Goal: Information Seeking & Learning: Compare options

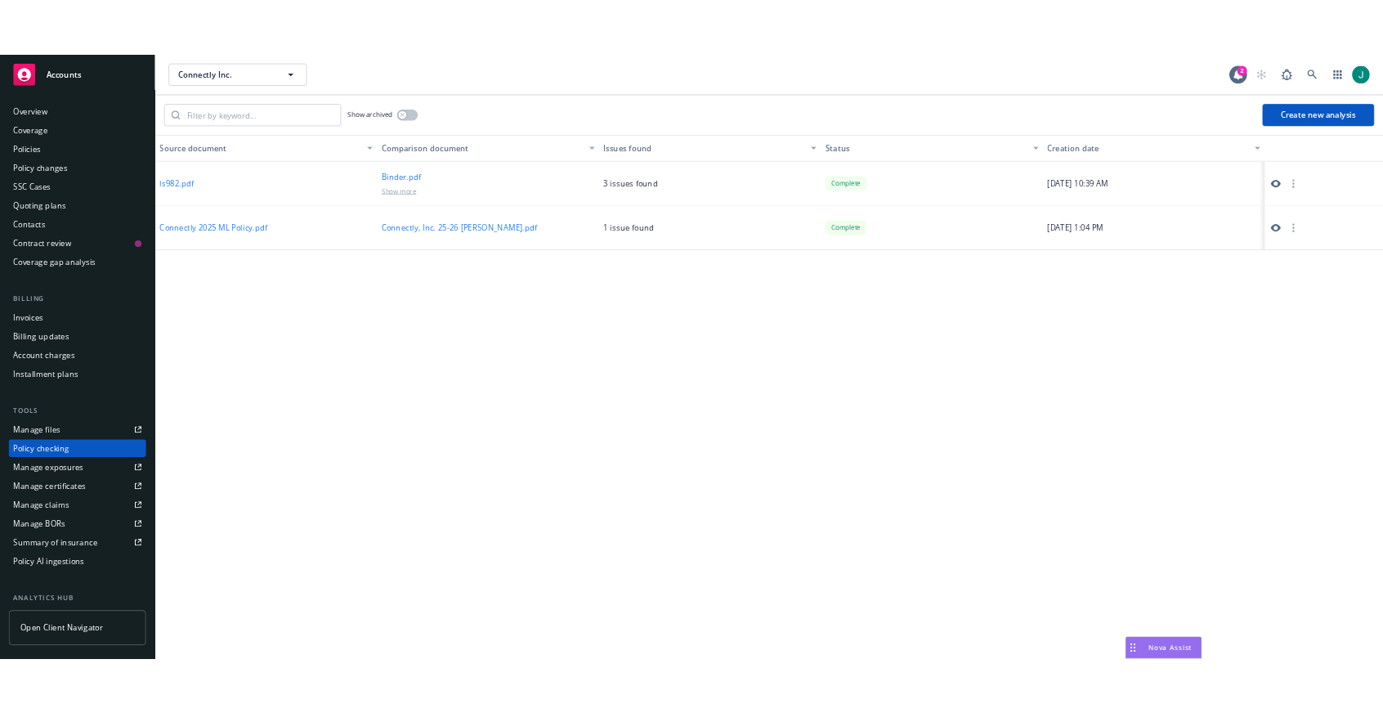
scroll to position [168, 0]
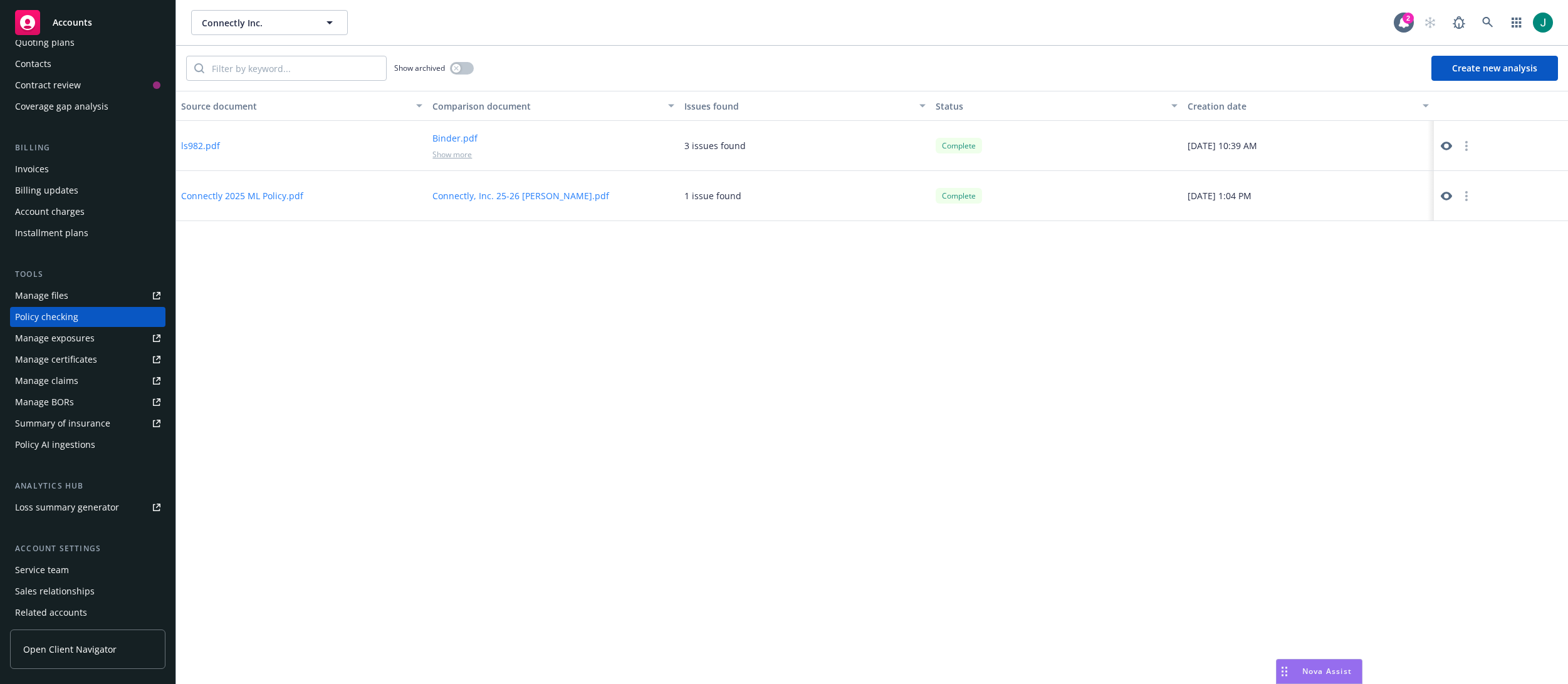
click at [261, 146] on div "ls982.pdf" at bounding box center [302, 146] width 251 height 50
click at [541, 194] on button "Connectly, Inc. 25-26 [PERSON_NAME].pdf" at bounding box center [521, 196] width 176 height 13
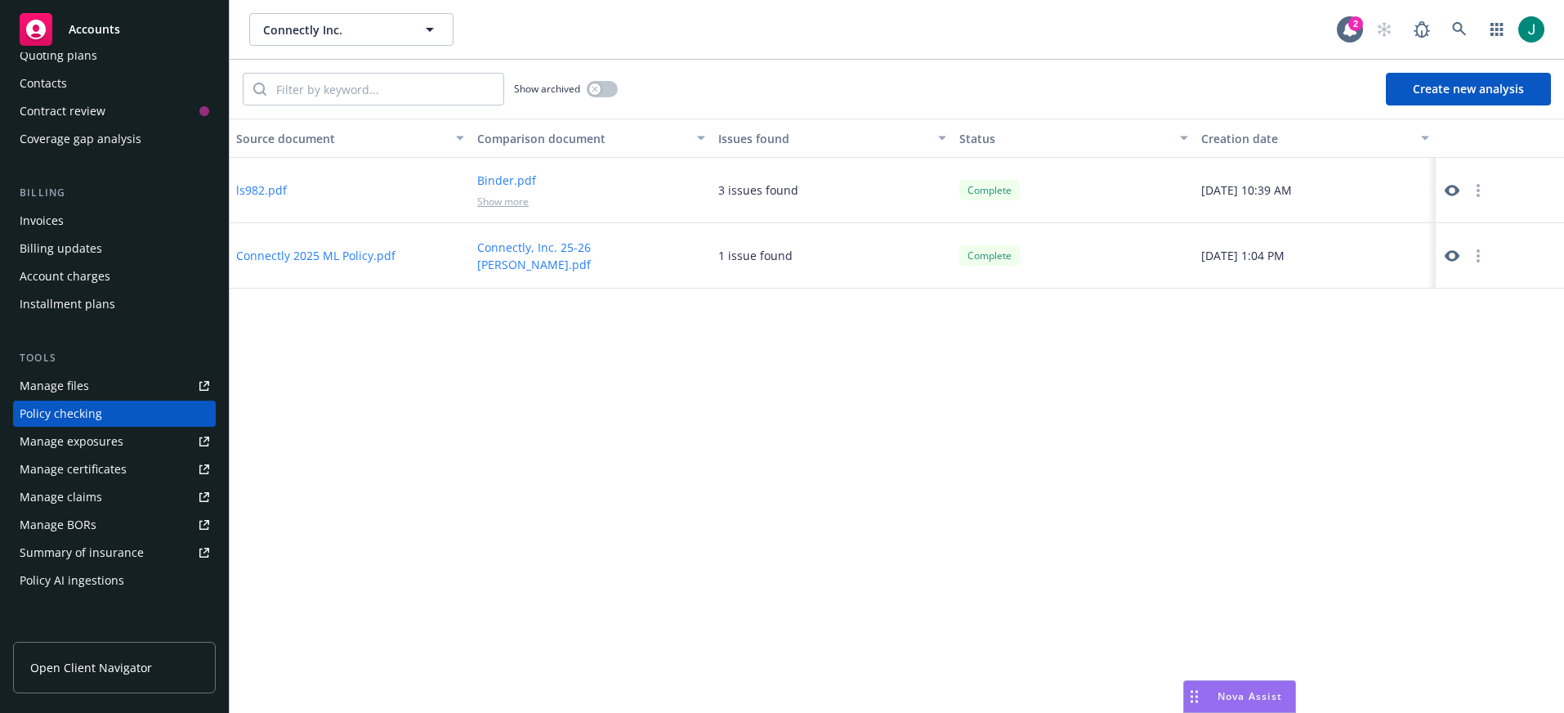
click at [351, 258] on button "Connectly 2025 ML Policy.pdf" at bounding box center [315, 255] width 159 height 17
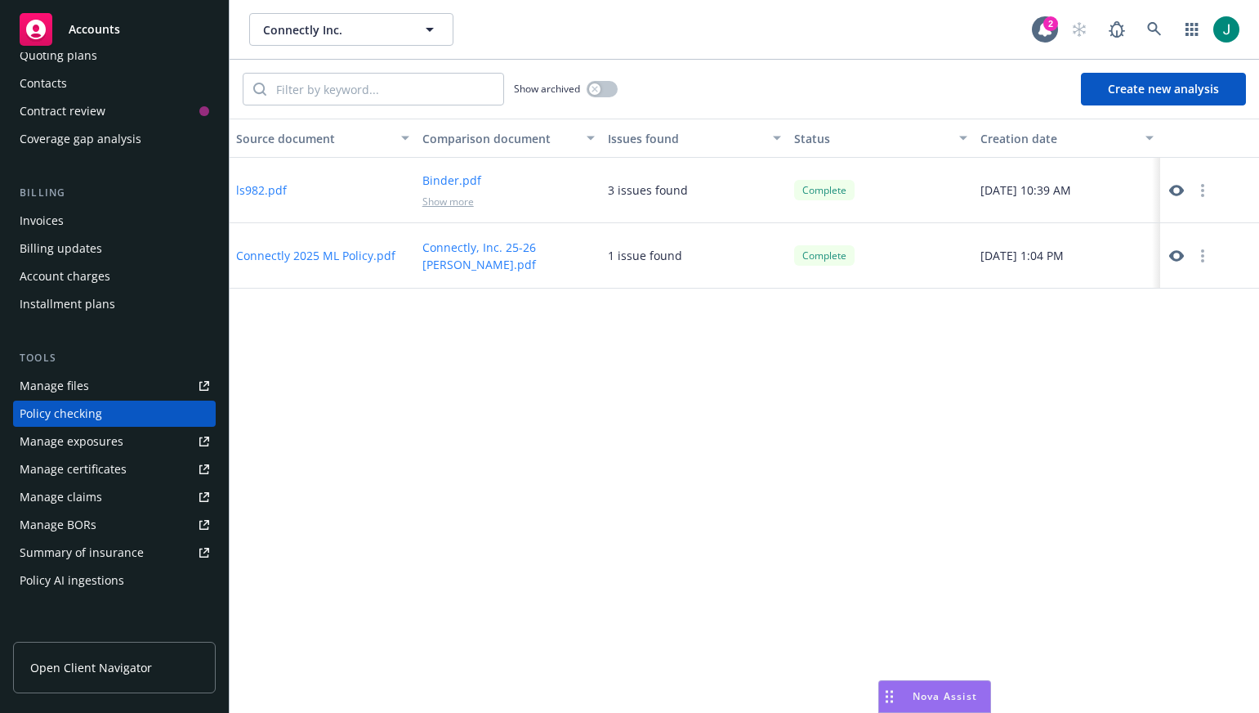
click at [941, 698] on span "Nova Assist" at bounding box center [945, 696] width 65 height 14
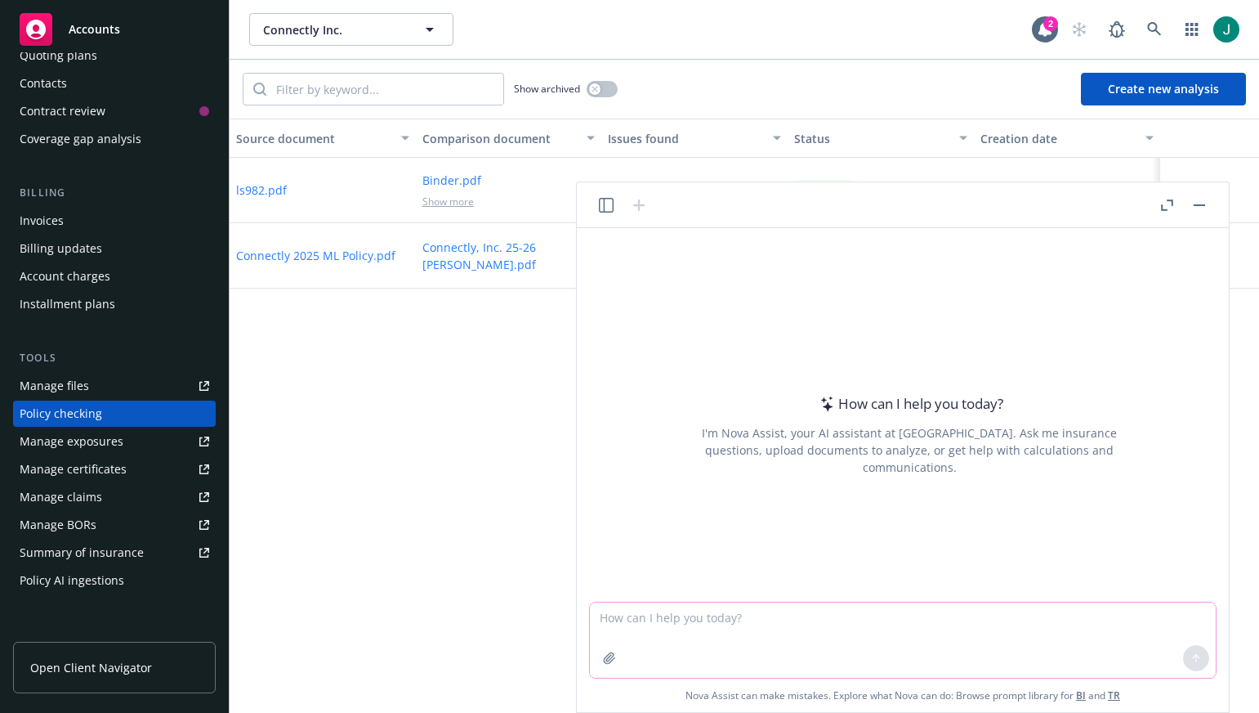
click at [696, 609] on textarea at bounding box center [903, 639] width 626 height 75
click at [614, 659] on icon "button" at bounding box center [609, 657] width 11 height 11
click at [859, 660] on textarea "Please compare these two documents" at bounding box center [903, 639] width 626 height 75
drag, startPoint x: 676, startPoint y: 655, endPoint x: 561, endPoint y: 654, distance: 114.4
click at [561, 654] on body "Accounts Overview Coverage Policies Policy changes SSC Cases Quoting plans Cont…" at bounding box center [629, 356] width 1259 height 713
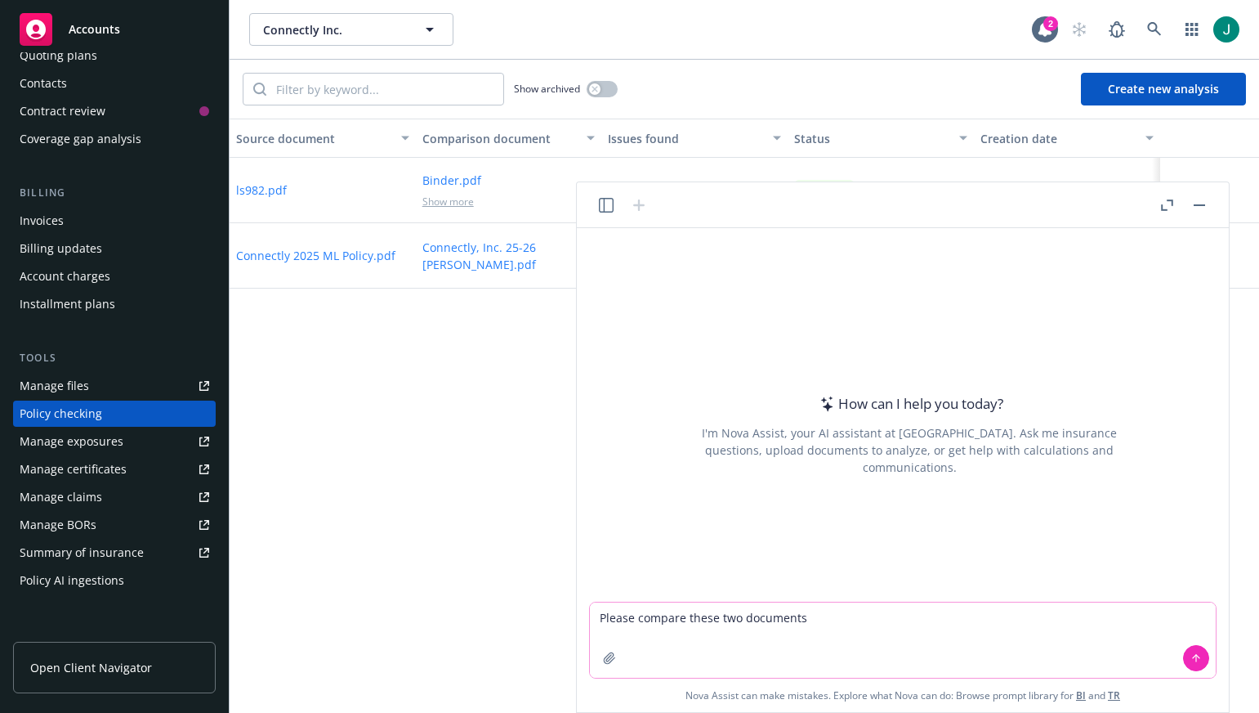
click at [621, 652] on button "button" at bounding box center [610, 658] width 26 height 26
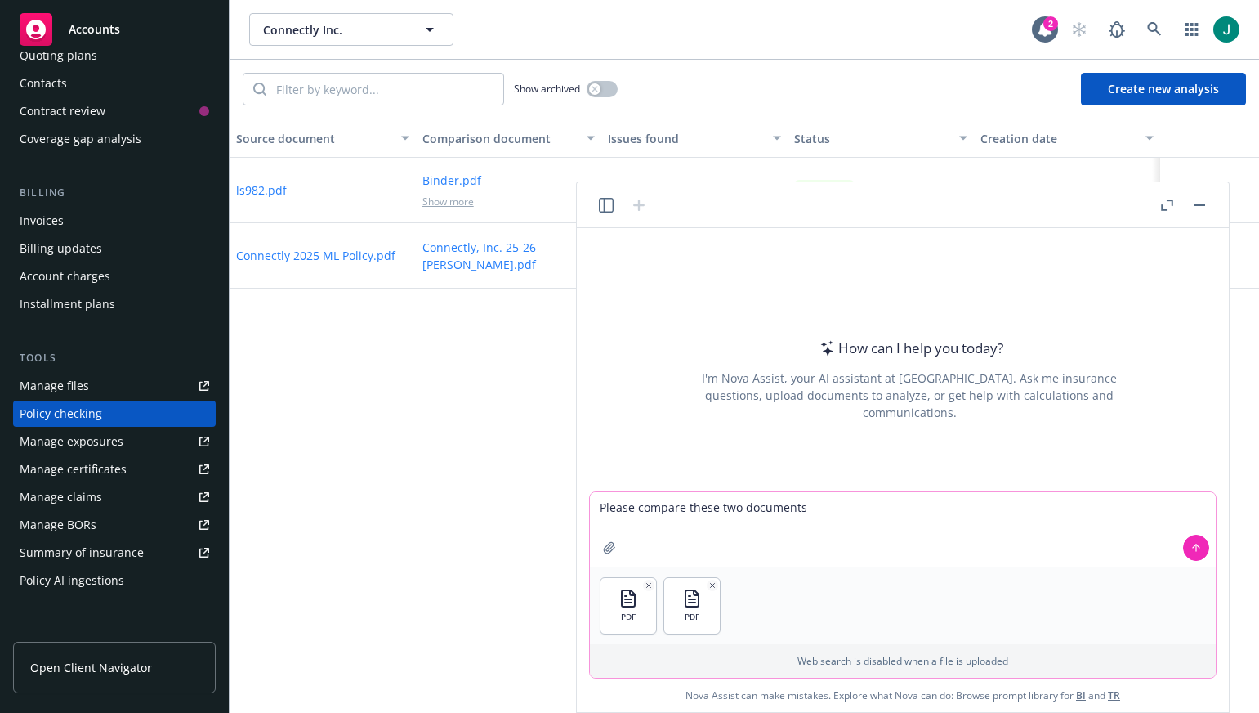
drag, startPoint x: 687, startPoint y: 510, endPoint x: 849, endPoint y: 505, distance: 161.9
click at [849, 505] on textarea "Please compare these two documents" at bounding box center [903, 529] width 626 height 75
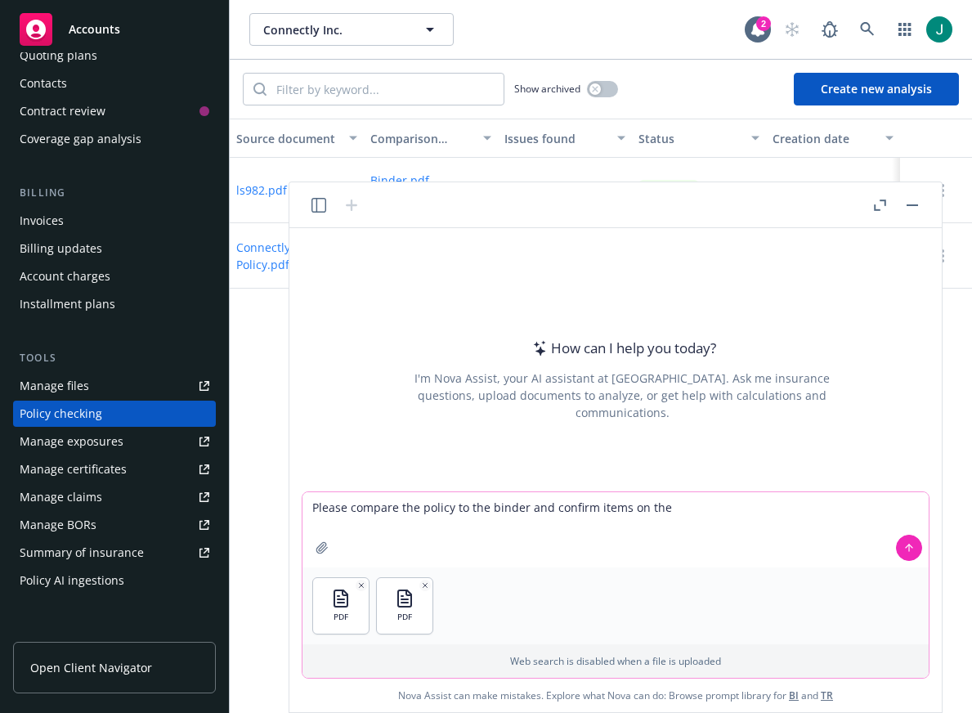
click at [552, 512] on textarea "Please compare the policy to the binder and confirm items on the" at bounding box center [615, 529] width 626 height 75
drag, startPoint x: 547, startPoint y: 507, endPoint x: 683, endPoint y: 499, distance: 136.7
click at [681, 500] on textarea "Please compare the policy to the binder and confirm items on the" at bounding box center [615, 529] width 626 height 75
type textarea "Please compare the policy to the binder and let me know of any inconsistencies"
click at [900, 550] on button at bounding box center [909, 548] width 26 height 26
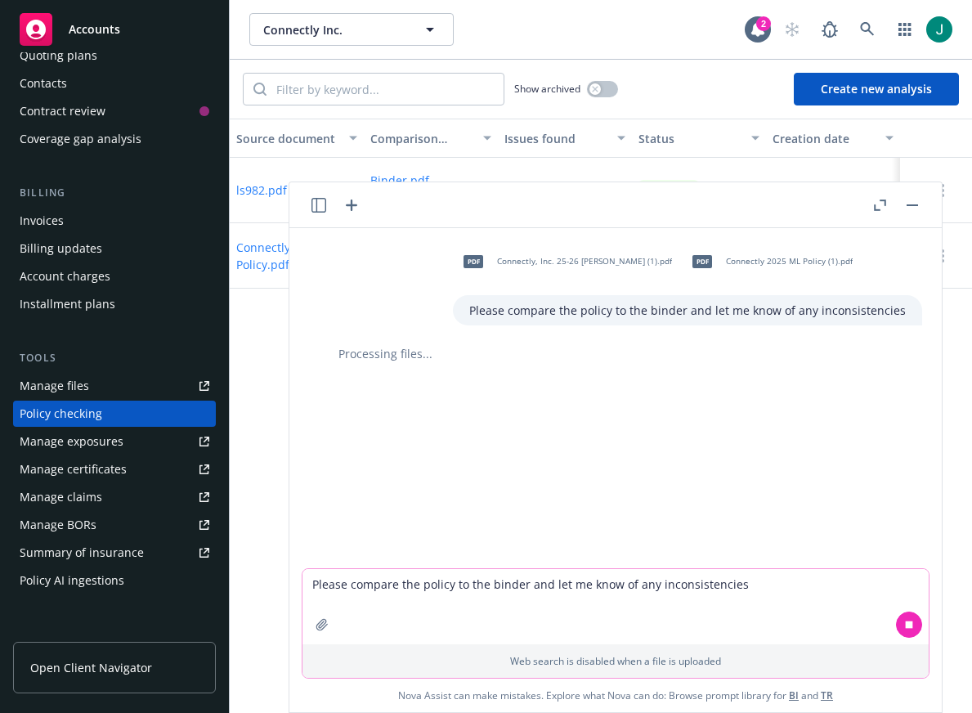
click at [263, 371] on div "Source document Comparison document Issues found Status Creation date ls982.pdf…" at bounding box center [601, 416] width 742 height 594
click at [915, 207] on button "button" at bounding box center [912, 205] width 20 height 20
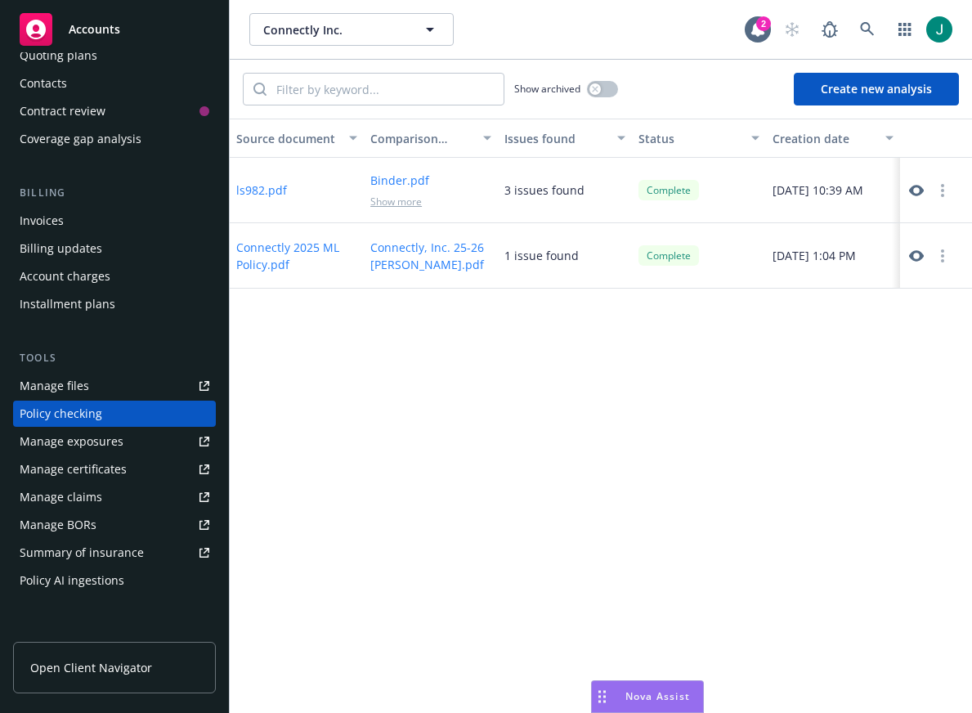
click at [894, 463] on div "Source document Comparison document Issues found Status Creation date ls982.pdf…" at bounding box center [601, 416] width 742 height 594
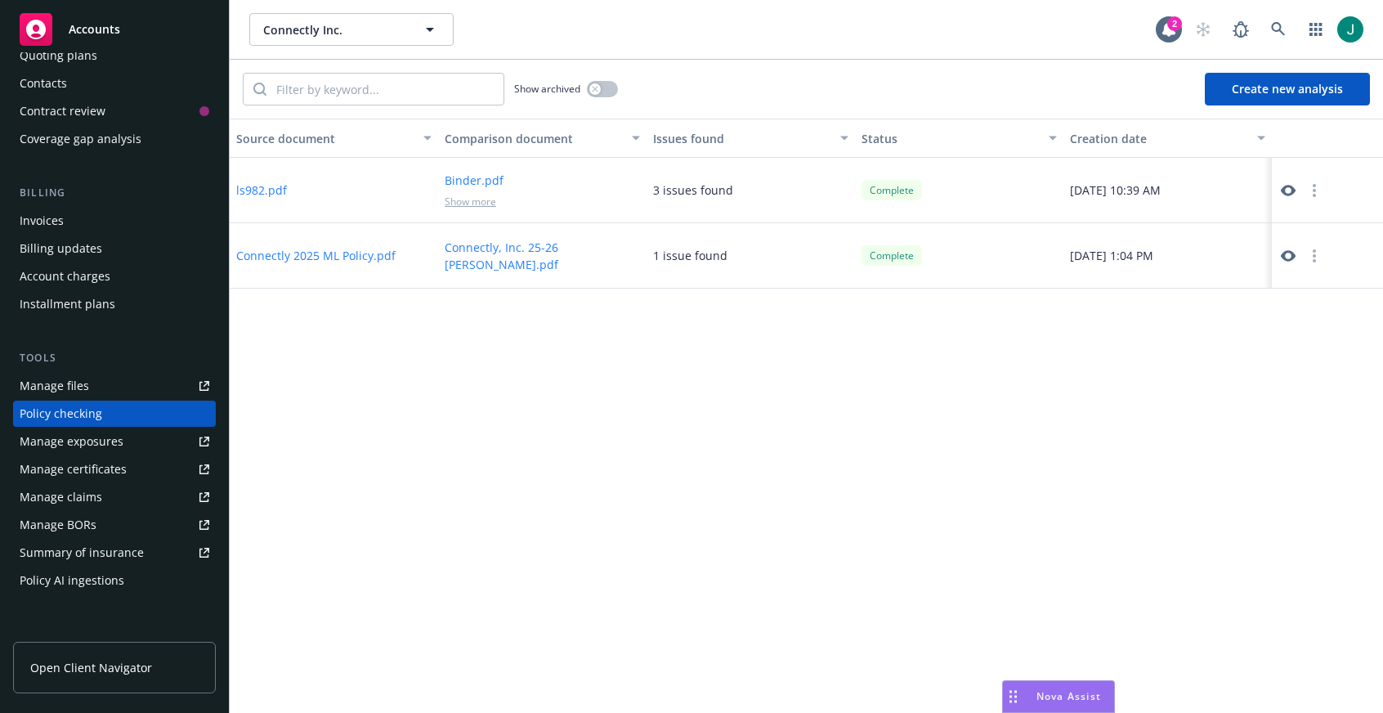
click at [1072, 698] on span "Nova Assist" at bounding box center [1068, 696] width 65 height 14
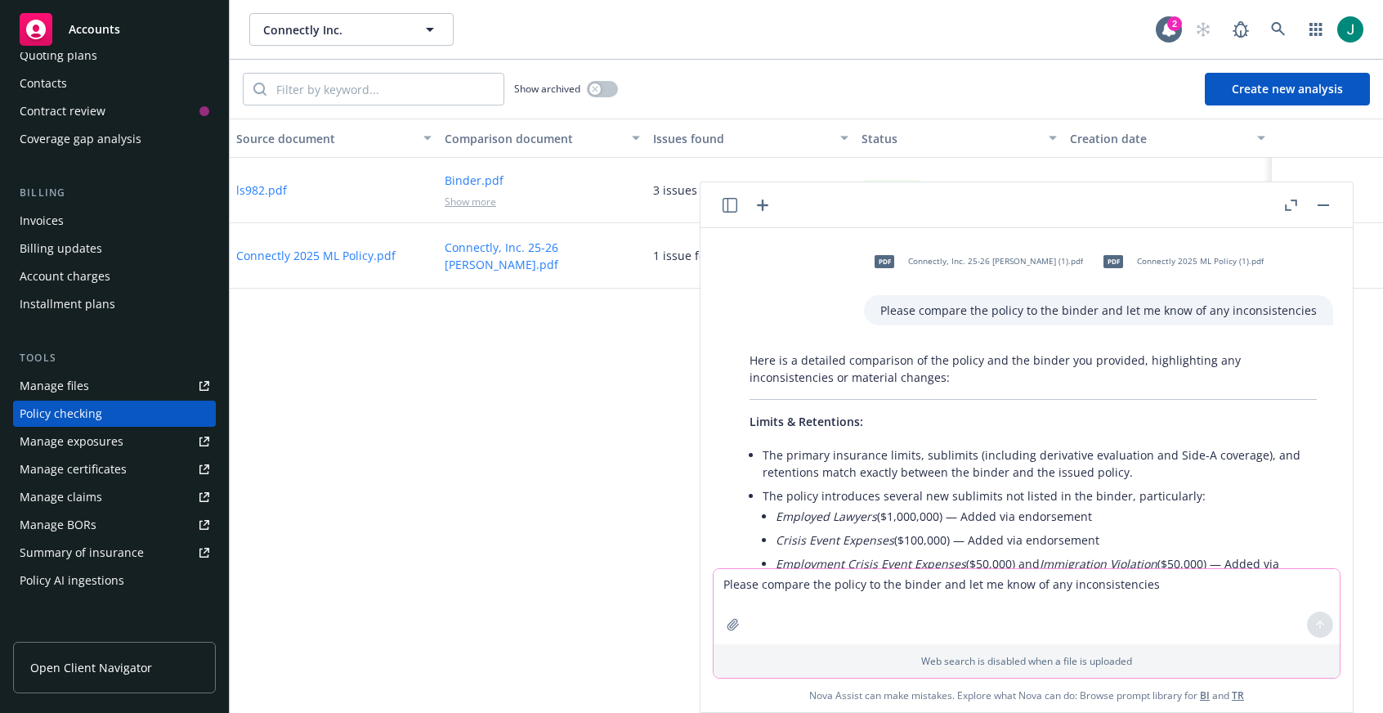
click at [919, 373] on p "Here is a detailed comparison of the policy and the binder you provided, highli…" at bounding box center [1032, 368] width 567 height 34
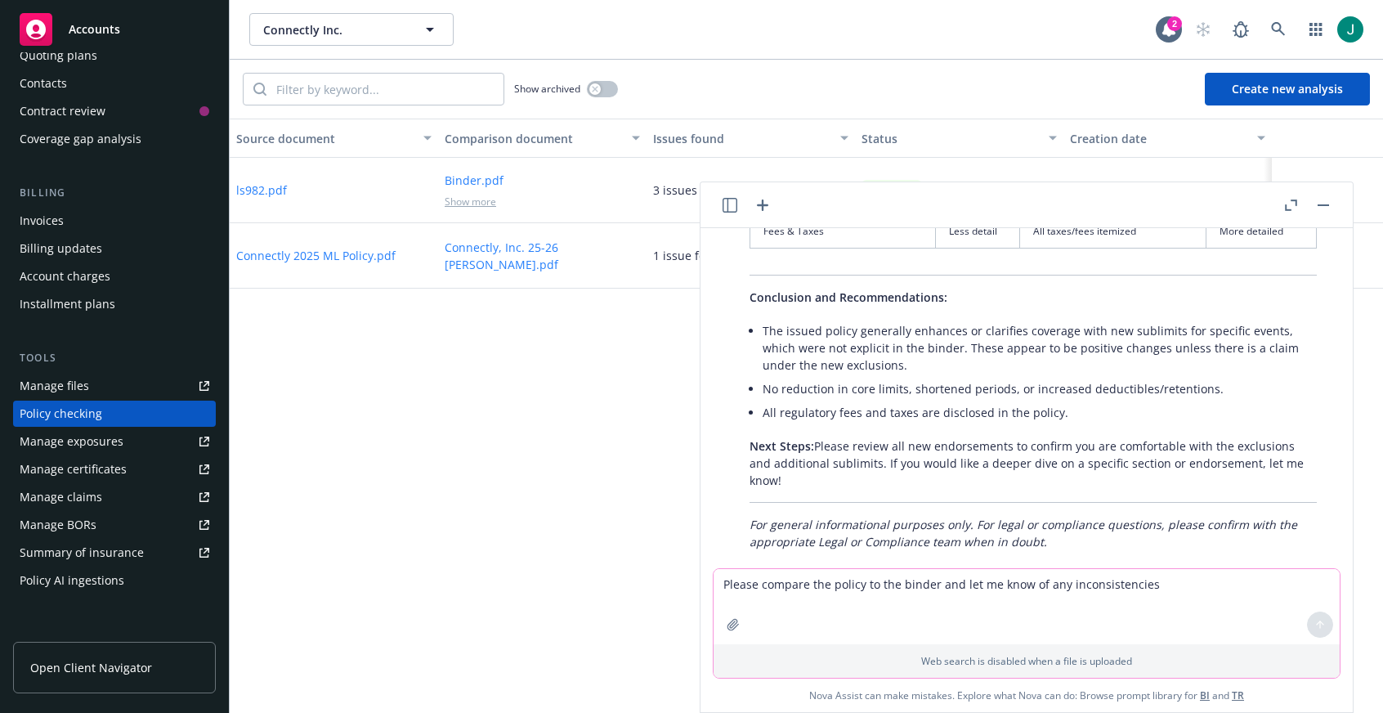
scroll to position [1385, 0]
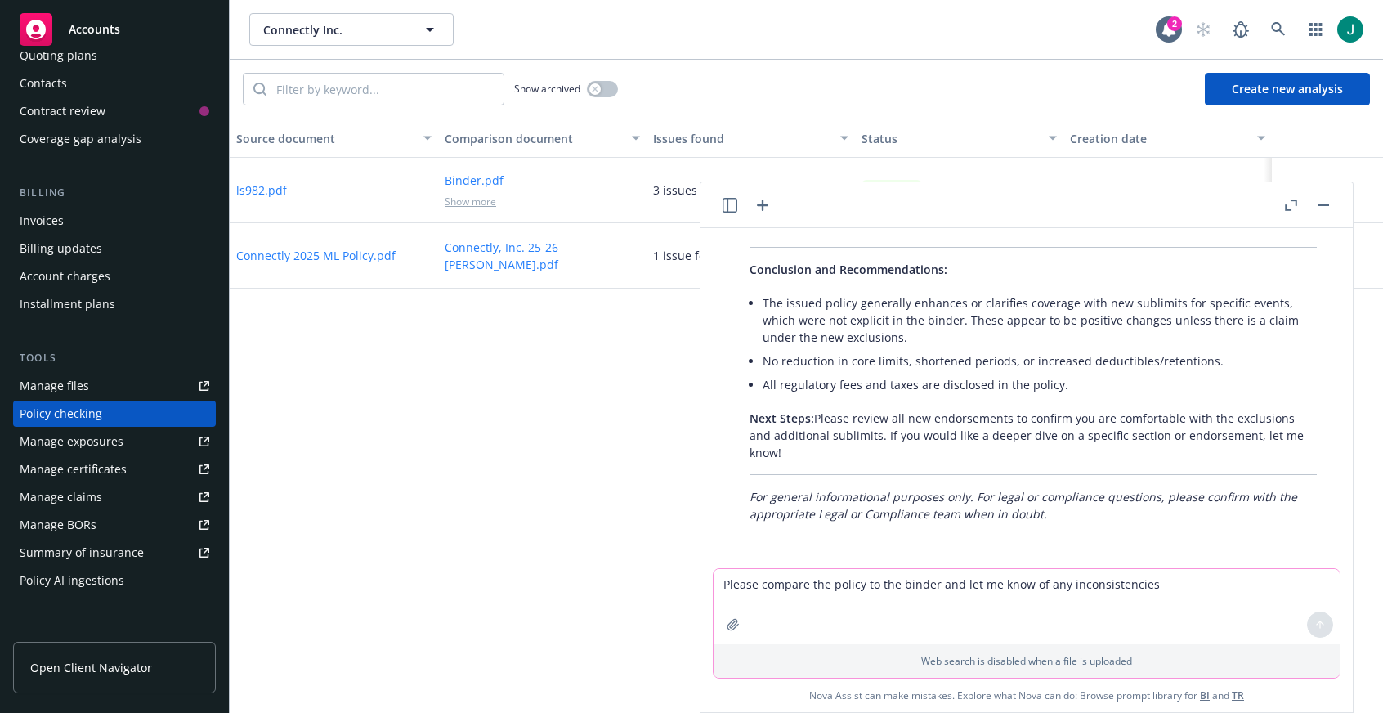
click at [932, 435] on p "Next Steps: Please review all new endorsements to confirm you are comfortable w…" at bounding box center [1032, 434] width 567 height 51
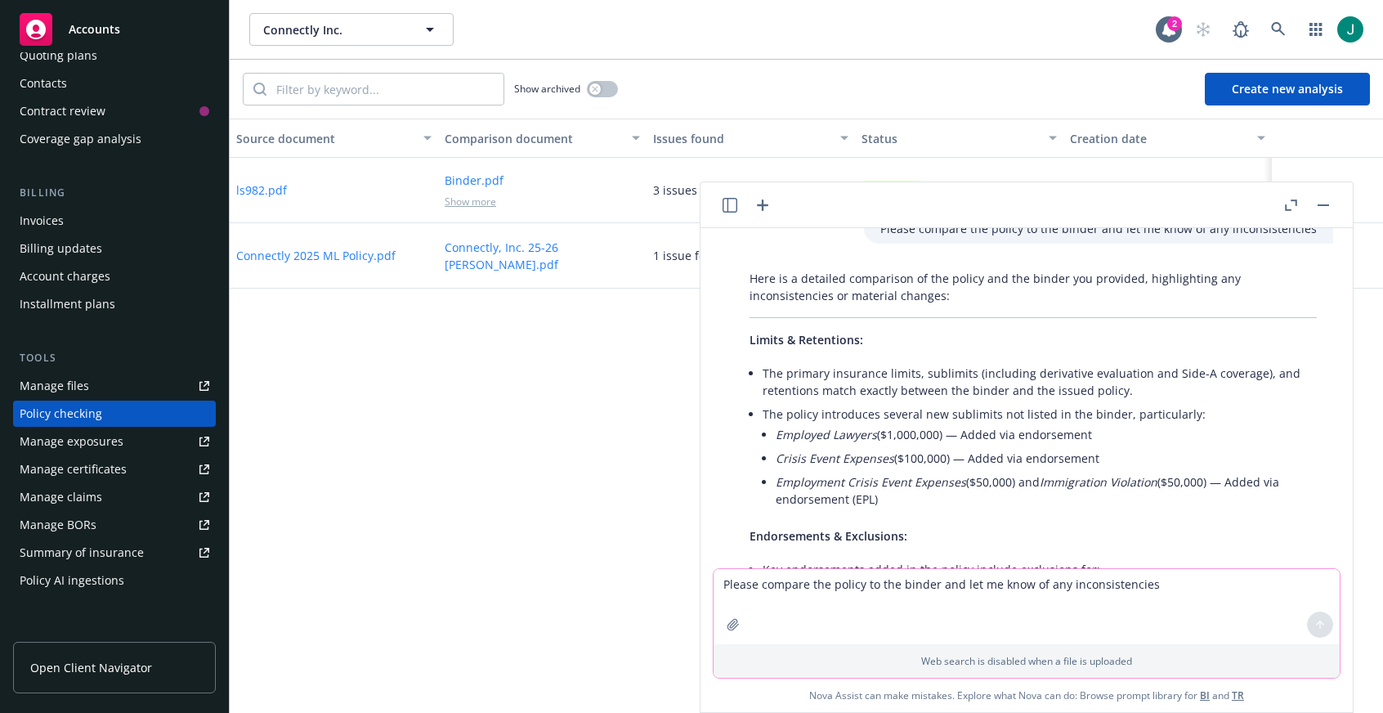
scroll to position [0, 0]
